Goal: Find specific page/section: Find specific page/section

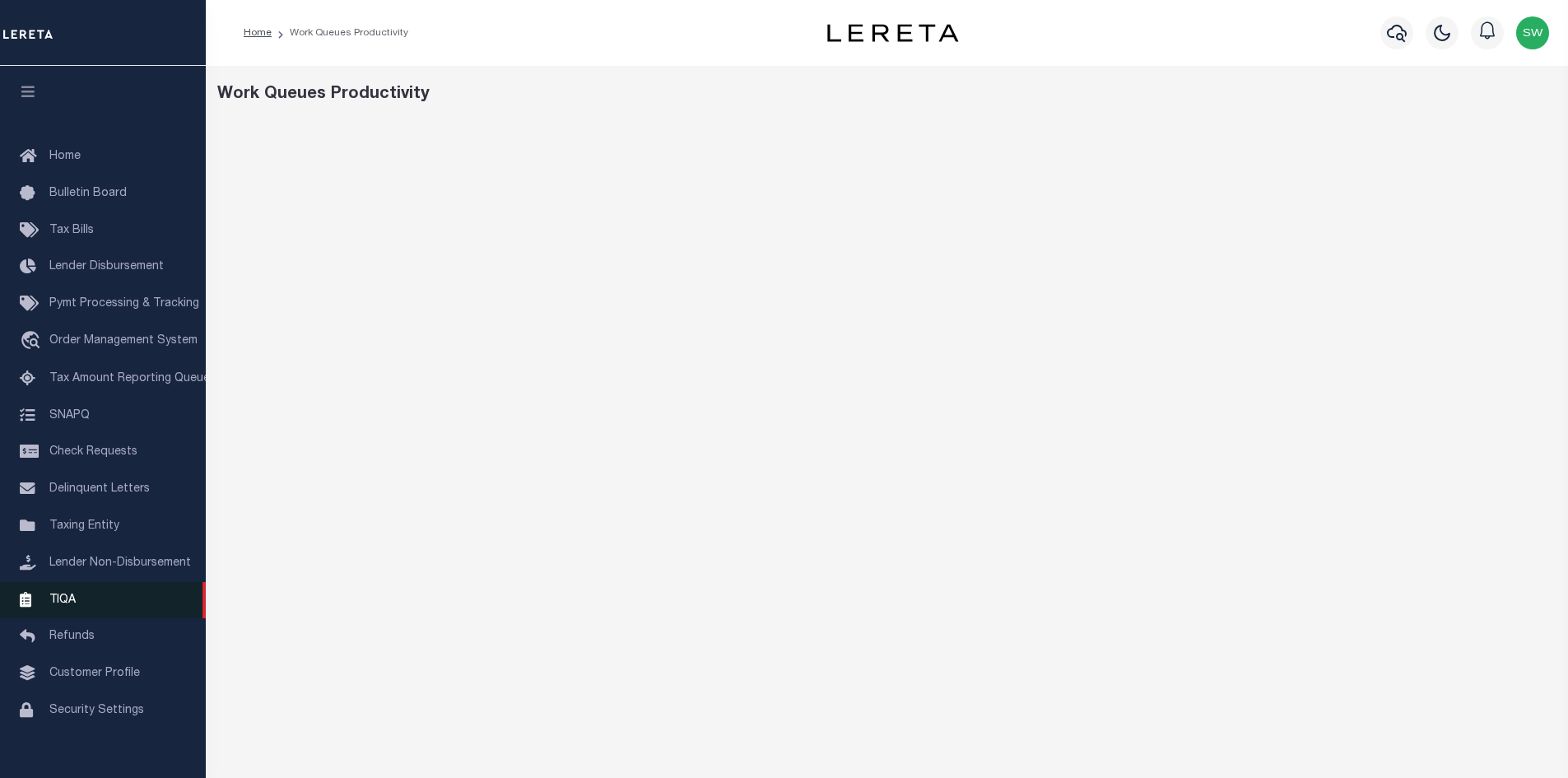
click at [77, 601] on link "TIQA" at bounding box center [102, 600] width 206 height 37
click at [64, 605] on span "TIQA" at bounding box center [63, 600] width 26 height 11
click at [73, 605] on span "TIQA" at bounding box center [63, 600] width 26 height 11
